Goal: Complete application form

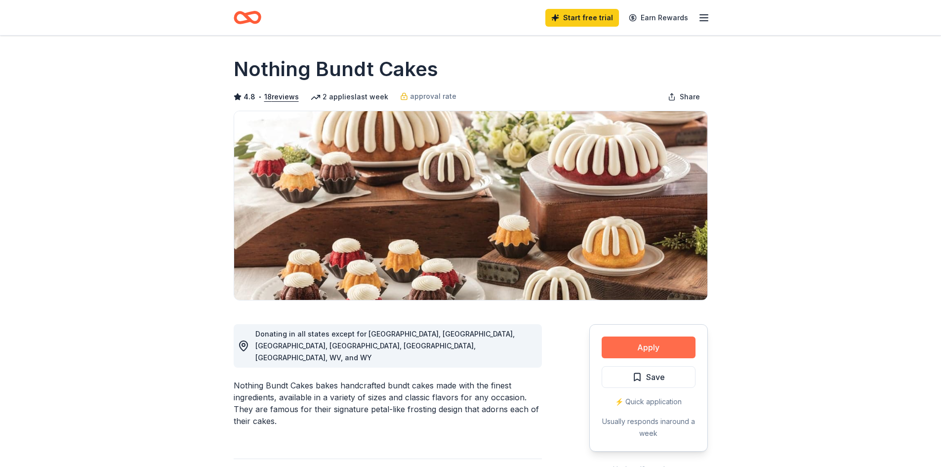
click at [650, 344] on button "Apply" at bounding box center [649, 347] width 94 height 22
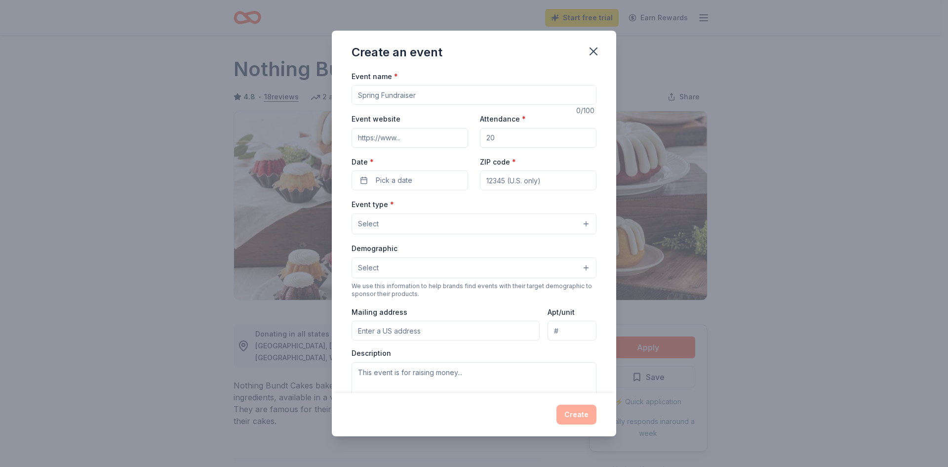
click at [374, 94] on input "Event name *" at bounding box center [474, 95] width 245 height 20
drag, startPoint x: 418, startPoint y: 95, endPoint x: 329, endPoint y: 104, distance: 89.4
click at [329, 104] on div "Create an event Event name * 0 /100 Event website Attendance * Date * Pick a da…" at bounding box center [474, 233] width 948 height 467
type input "R&R Skills Training Academy"
click at [378, 141] on input "Event website" at bounding box center [410, 138] width 117 height 20
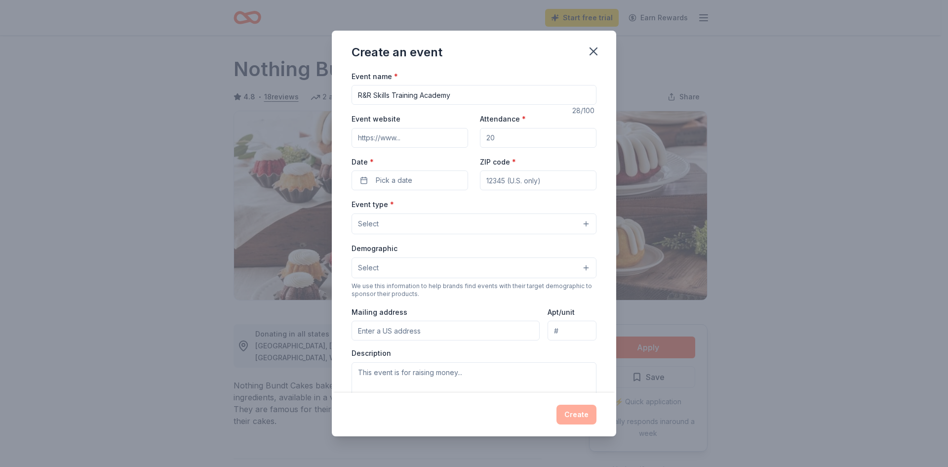
click at [492, 137] on input "Attendance *" at bounding box center [538, 138] width 117 height 20
drag, startPoint x: 492, startPoint y: 137, endPoint x: 467, endPoint y: 143, distance: 26.4
click at [467, 143] on div "Event website Attendance * Date * Pick a date ZIP code *" at bounding box center [474, 152] width 245 height 78
click at [389, 178] on span "Pick a date" at bounding box center [394, 180] width 37 height 12
click at [378, 353] on button "1" at bounding box center [373, 352] width 18 height 18
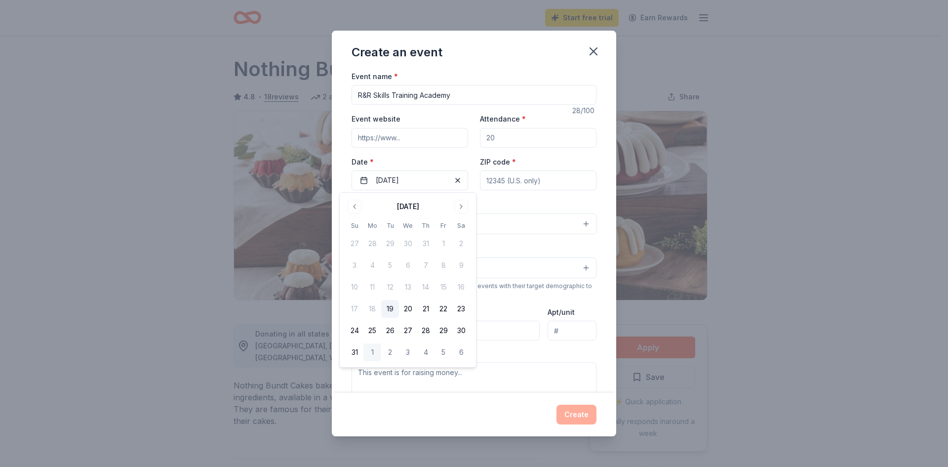
click at [368, 350] on button "1" at bounding box center [373, 352] width 18 height 18
click at [501, 180] on input "ZIP code *" at bounding box center [538, 180] width 117 height 20
type input "75074"
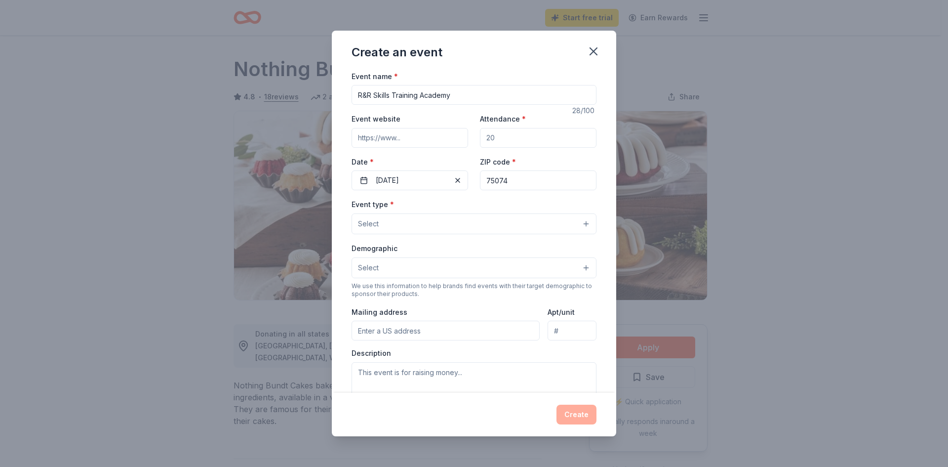
type input "[STREET_ADDRESS]"
type input "Suite 300"
click at [390, 372] on textarea at bounding box center [474, 384] width 245 height 44
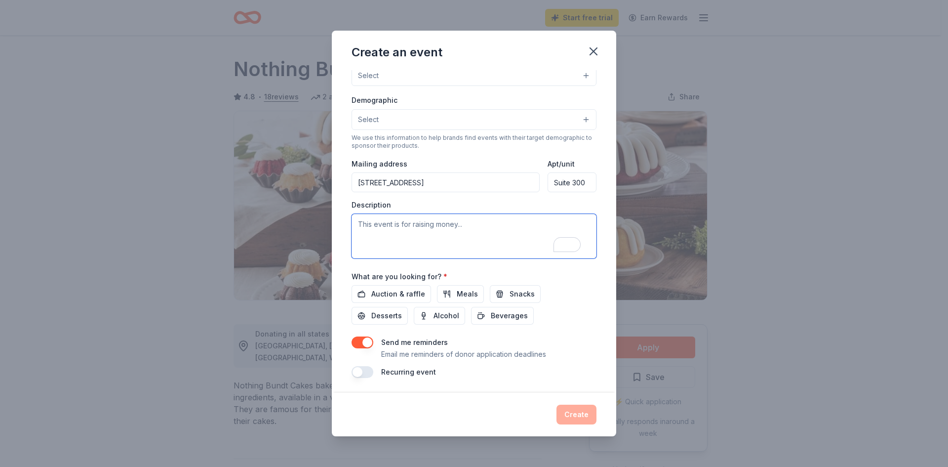
scroll to position [149, 0]
click at [390, 225] on textarea "To enrich screen reader interactions, please activate Accessibility in Grammarl…" at bounding box center [474, 235] width 245 height 44
paste textarea "[URL][DOMAIN_NAME]"
type textarea "[URL][DOMAIN_NAME]"
drag, startPoint x: 531, startPoint y: 223, endPoint x: 328, endPoint y: 228, distance: 203.1
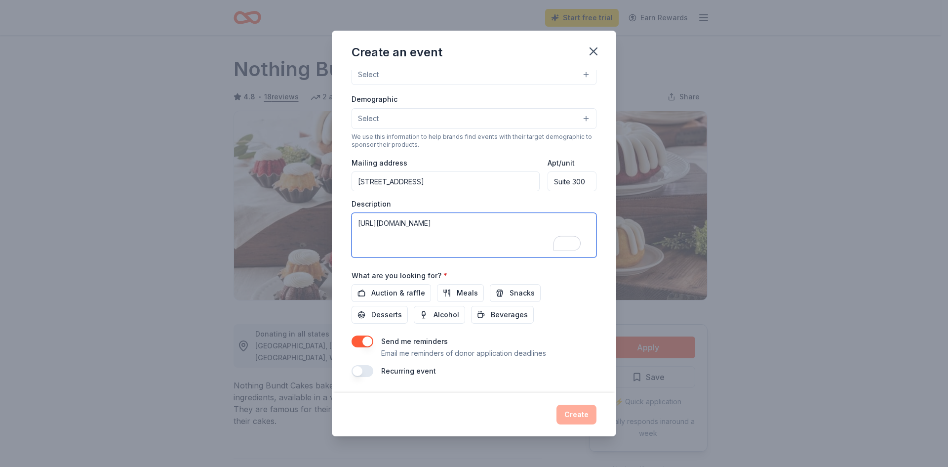
click at [334, 225] on div "Event name * R&R Skills Training Academy 28 /100 Event website Attendance * Dat…" at bounding box center [474, 231] width 284 height 323
click at [399, 221] on textarea "To enrich screen reader interactions, please activate Accessibility in Grammarl…" at bounding box center [474, 235] width 245 height 44
click at [365, 222] on textarea "To enrich screen reader interactions, please activate Accessibility in Grammarl…" at bounding box center [474, 235] width 245 height 44
paste textarea "R&R Skills Training Academy is a vocational training school, accredited through…"
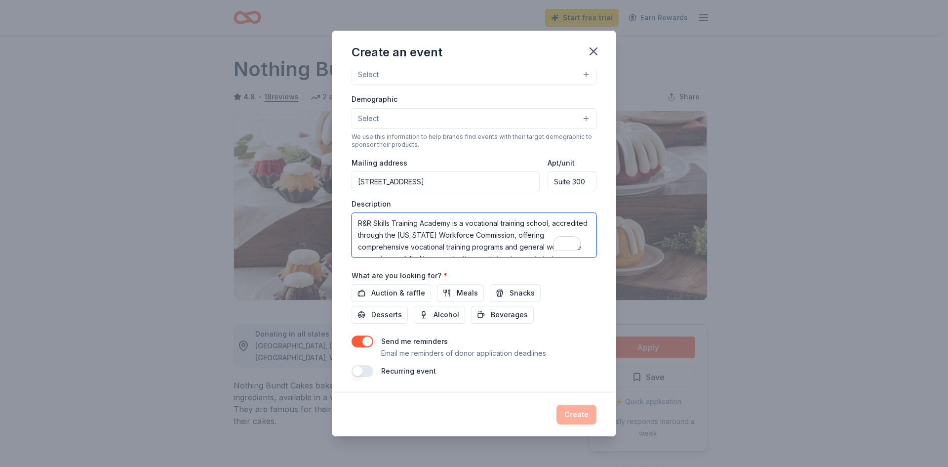
scroll to position [53, 0]
click at [384, 218] on textarea "R&R Skills Training Academy is a vocational training school, accredited through…" at bounding box center [474, 235] width 245 height 44
type textarea "R&R Skills Training Academy is a vocational training school, accredited through…"
click at [459, 289] on span "Meals" at bounding box center [467, 293] width 21 height 12
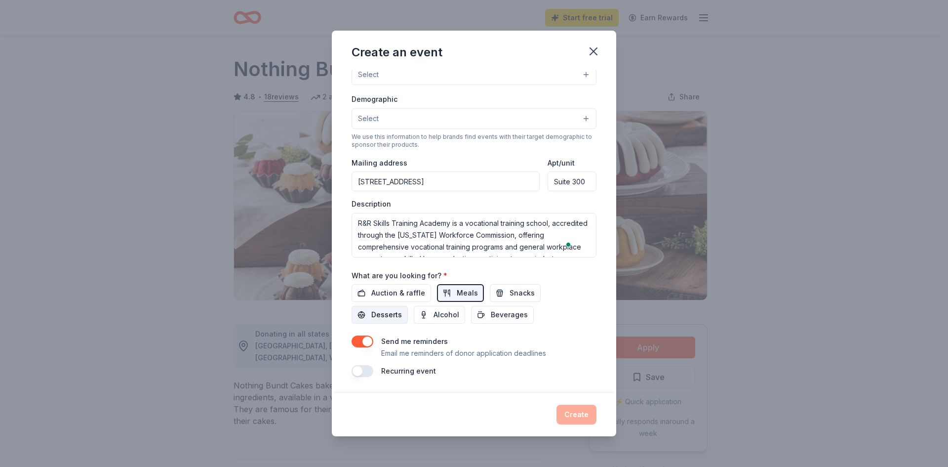
click at [393, 312] on span "Desserts" at bounding box center [386, 315] width 31 height 12
click at [501, 315] on span "Beverages" at bounding box center [509, 315] width 37 height 12
click at [514, 292] on span "Snacks" at bounding box center [522, 293] width 25 height 12
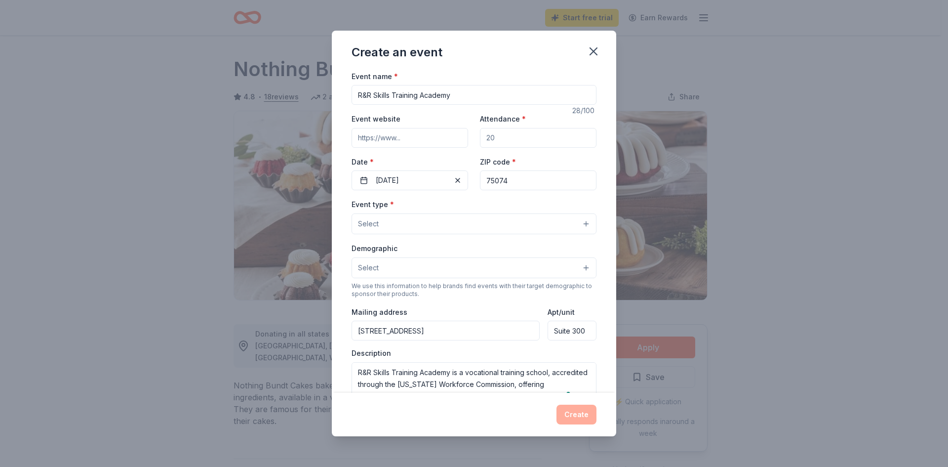
click at [577, 221] on button "Select" at bounding box center [474, 223] width 245 height 21
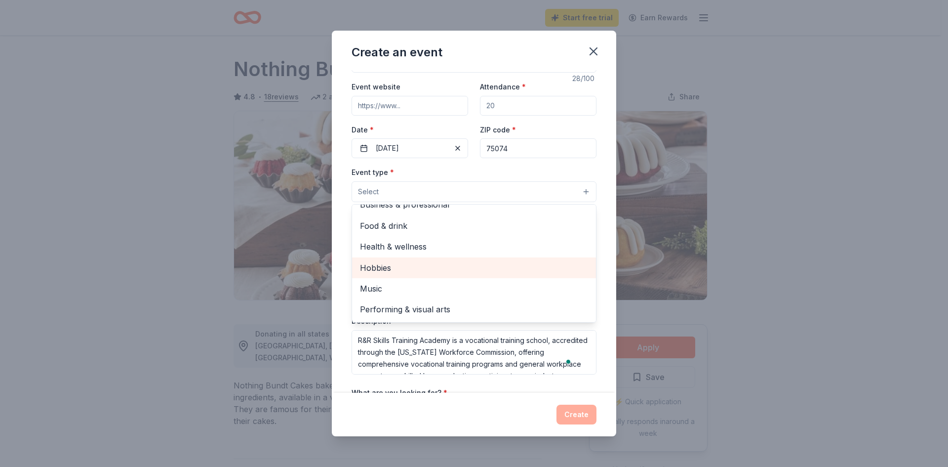
scroll to position [49, 0]
